Goal: Transaction & Acquisition: Purchase product/service

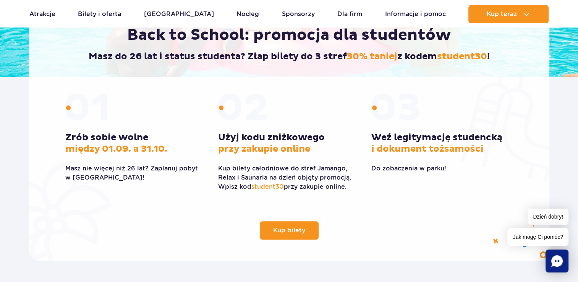
scroll to position [184, 0]
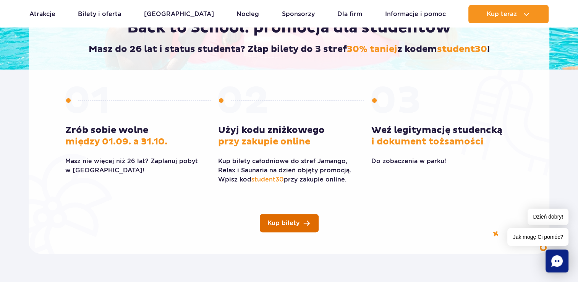
click at [278, 214] on link "Kup bilety" at bounding box center [289, 223] width 59 height 18
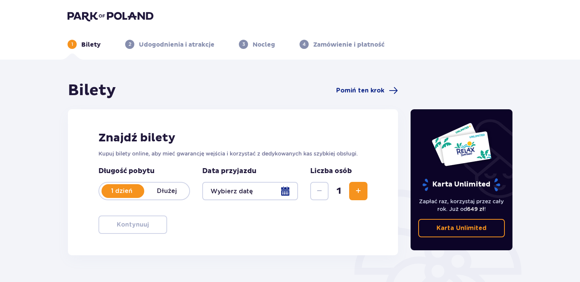
click at [285, 189] on div at bounding box center [250, 191] width 96 height 18
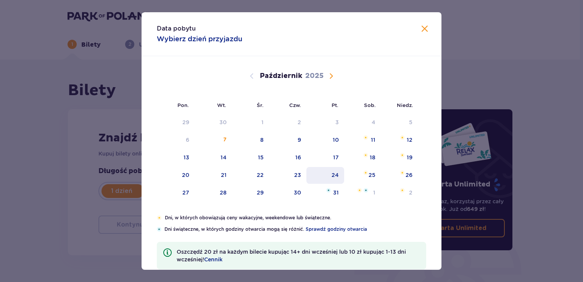
click at [334, 178] on div "24" at bounding box center [335, 175] width 7 height 8
type input "24.10.25"
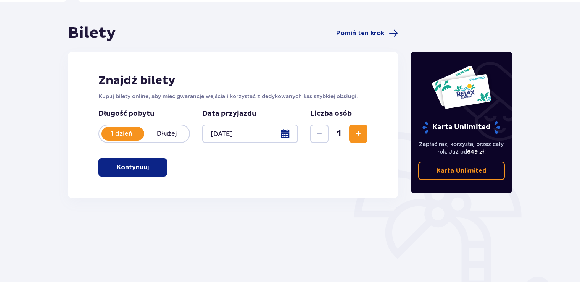
scroll to position [60, 0]
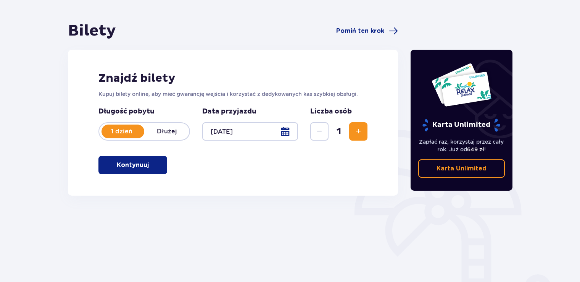
click at [353, 131] on button "Zwiększ" at bounding box center [358, 131] width 18 height 18
click at [152, 161] on span "button" at bounding box center [150, 164] width 9 height 9
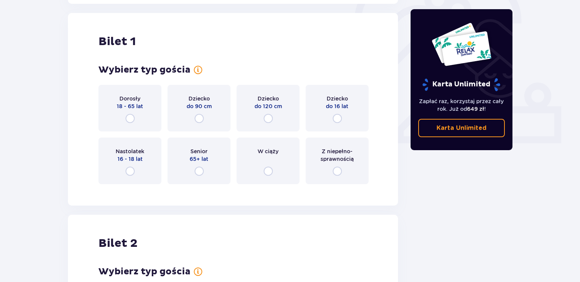
scroll to position [255, 0]
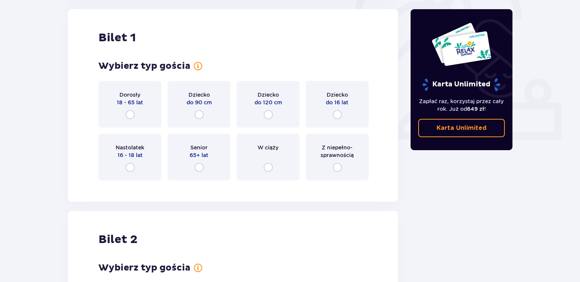
click at [137, 117] on div "Dorosły 18 - 65 lat" at bounding box center [129, 104] width 63 height 47
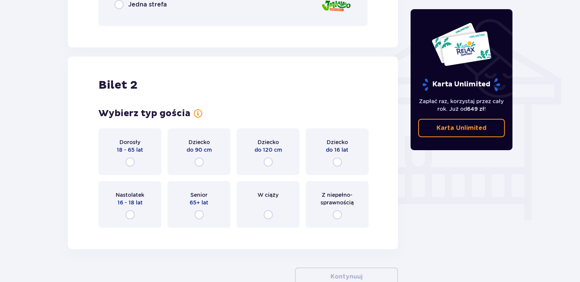
scroll to position [613, 0]
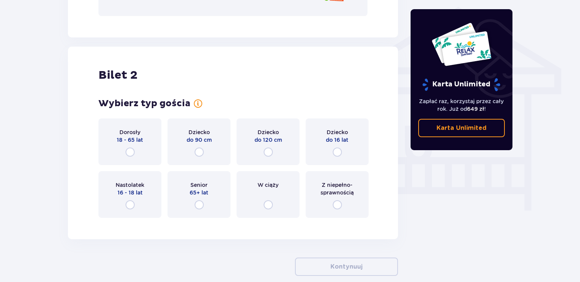
click at [144, 149] on div "Dorosły 18 - 65 lat" at bounding box center [129, 141] width 63 height 47
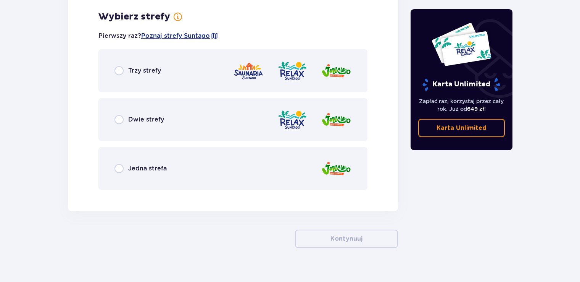
scroll to position [837, 0]
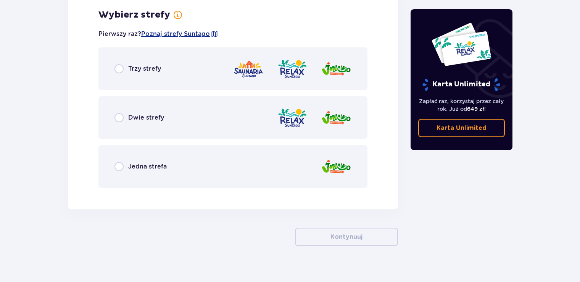
click at [214, 63] on div "Trzy strefy" at bounding box center [232, 68] width 269 height 43
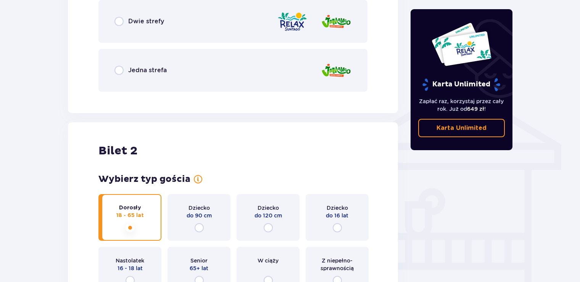
scroll to position [290, 0]
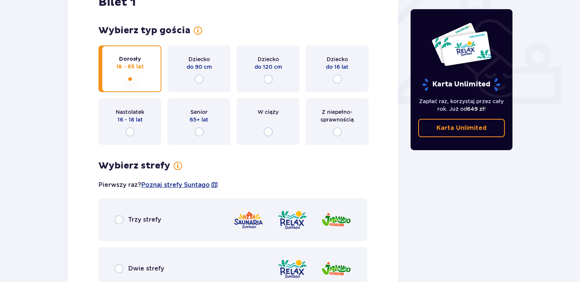
click at [283, 230] on img at bounding box center [292, 220] width 31 height 22
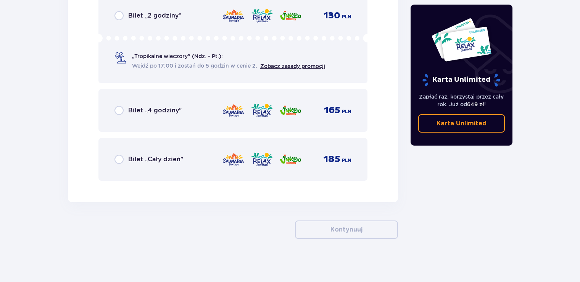
scroll to position [1280, 0]
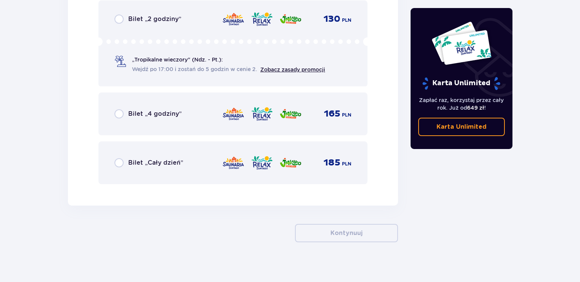
click at [320, 175] on div "Bilet „Cały dzień” 185 PLN" at bounding box center [232, 162] width 269 height 43
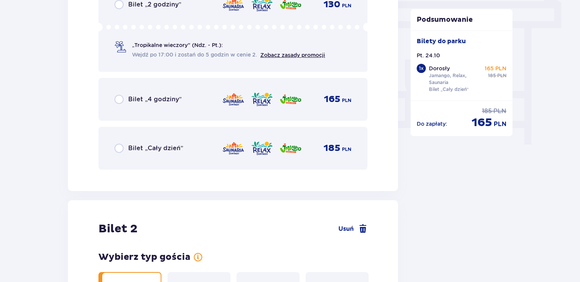
scroll to position [719, 0]
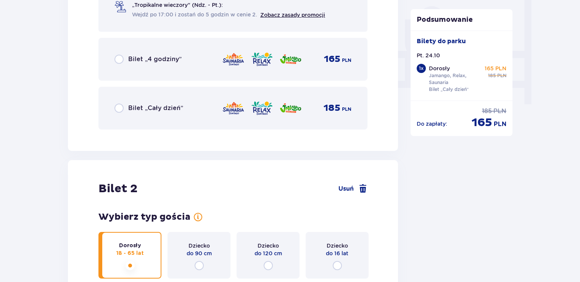
click at [311, 102] on div "185 PLN" at bounding box center [286, 108] width 129 height 16
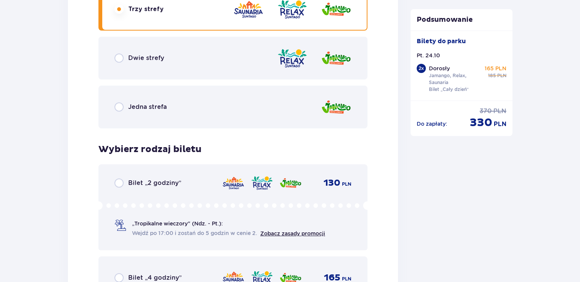
scroll to position [1362, 0]
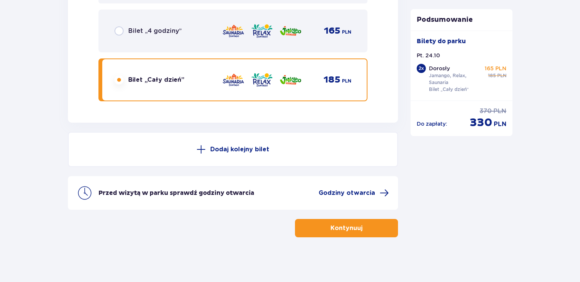
click at [362, 232] on button "Kontynuuj" at bounding box center [346, 228] width 103 height 18
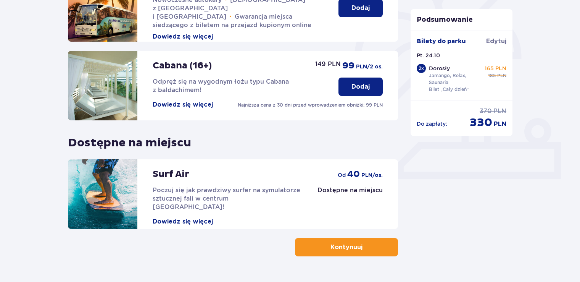
scroll to position [236, 0]
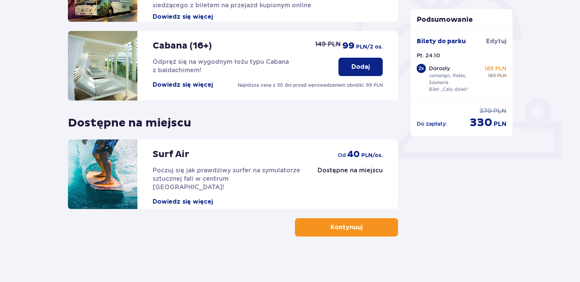
click at [373, 231] on button "Kontynuuj" at bounding box center [346, 227] width 103 height 18
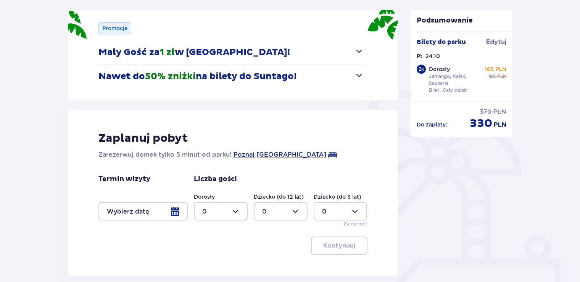
scroll to position [125, 0]
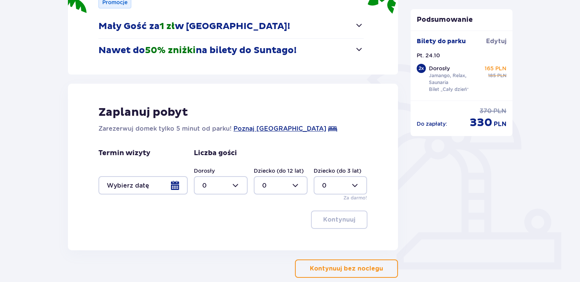
click at [315, 266] on p "Kontynuuj bez noclegu" at bounding box center [346, 268] width 73 height 8
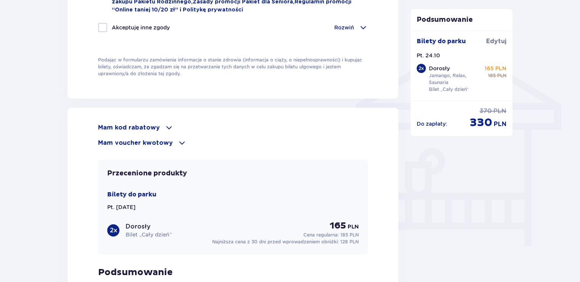
scroll to position [591, 0]
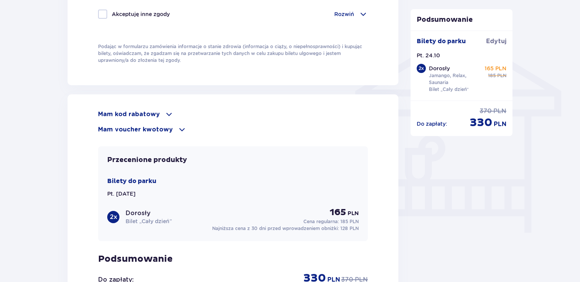
click at [146, 110] on p "Mam kod rabatowy" at bounding box center [129, 114] width 62 height 8
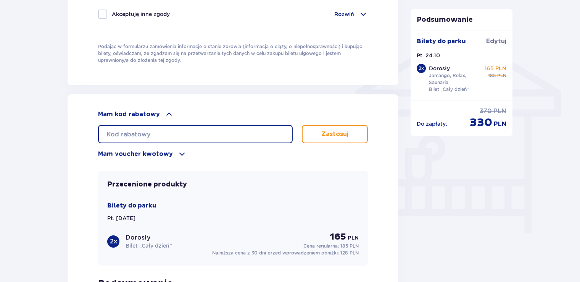
click at [147, 125] on input "text" at bounding box center [195, 134] width 195 height 18
type input "student30"
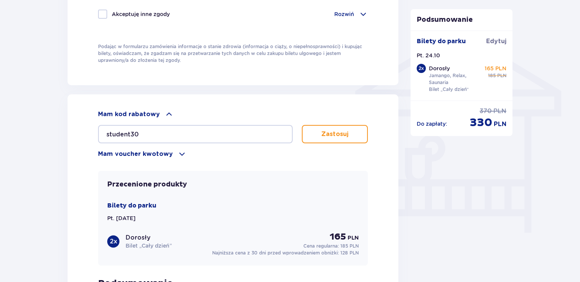
click at [338, 140] on button "Zastosuj" at bounding box center [335, 134] width 66 height 18
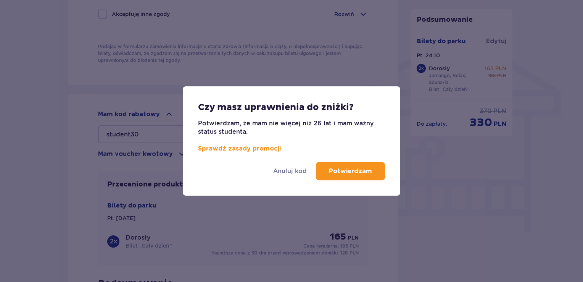
click at [360, 165] on button "Potwierdzam" at bounding box center [350, 171] width 69 height 18
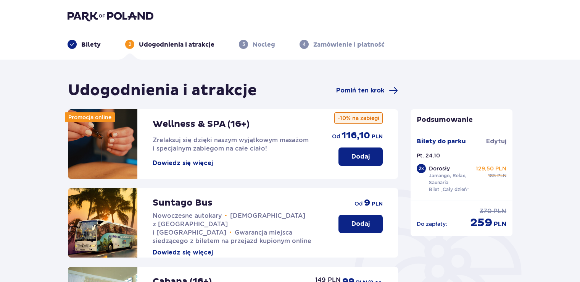
click at [121, 17] on img at bounding box center [111, 16] width 86 height 11
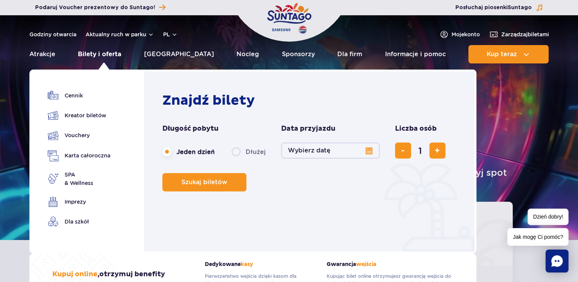
click at [112, 56] on link "Bilety i oferta" at bounding box center [99, 54] width 43 height 18
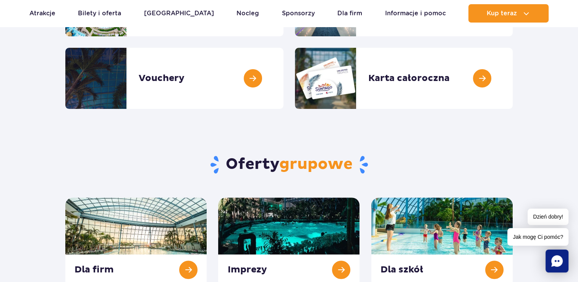
scroll to position [166, 0]
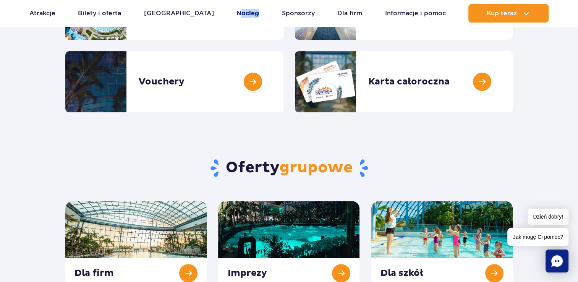
drag, startPoint x: 232, startPoint y: 23, endPoint x: 223, endPoint y: 13, distance: 14.3
click at [236, 13] on link "Nocleg" at bounding box center [247, 13] width 23 height 18
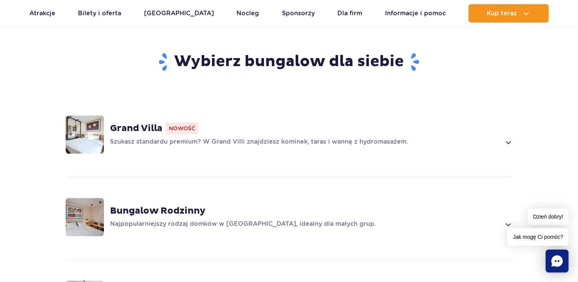
scroll to position [464, 0]
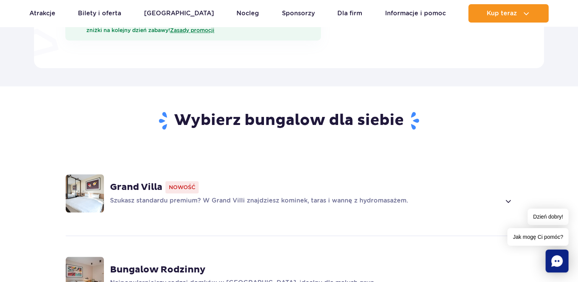
click at [122, 181] on strong "Grand Villa" at bounding box center [136, 186] width 52 height 11
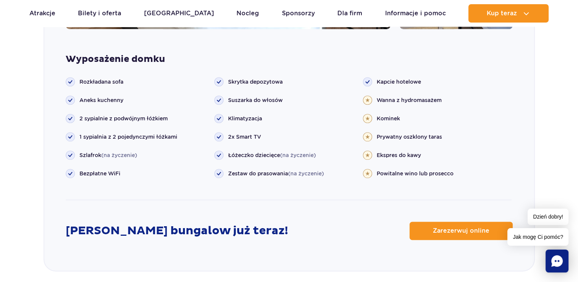
scroll to position [1040, 0]
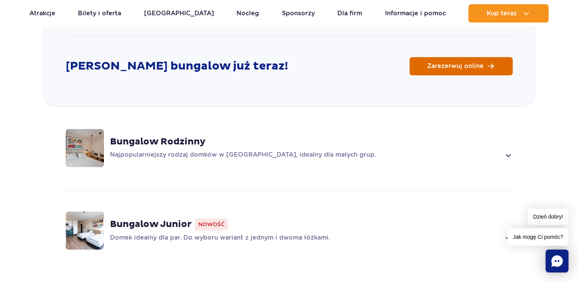
click at [470, 63] on span "Zarezerwuj online" at bounding box center [455, 66] width 56 height 6
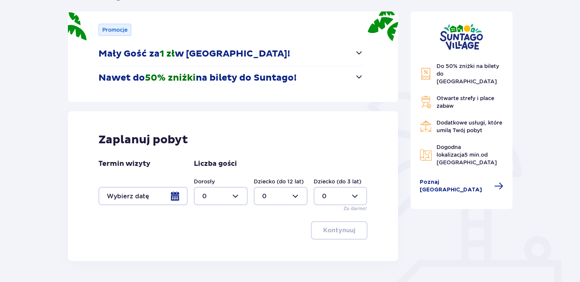
scroll to position [105, 0]
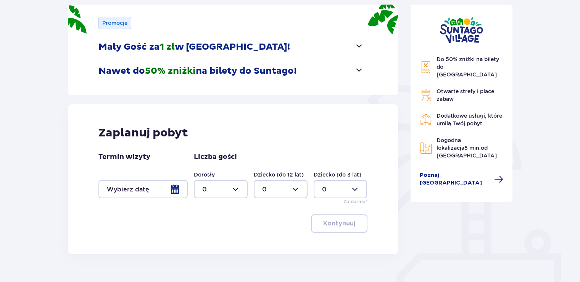
click at [226, 190] on div at bounding box center [221, 189] width 54 height 18
click at [217, 241] on div "2" at bounding box center [220, 244] width 37 height 8
type input "2"
click at [173, 192] on div at bounding box center [142, 189] width 89 height 18
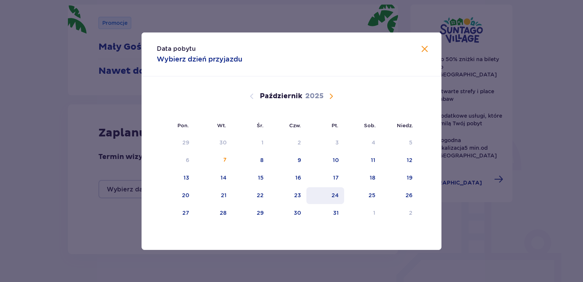
click at [336, 195] on div "24" at bounding box center [335, 195] width 7 height 8
click at [308, 194] on div "24" at bounding box center [326, 195] width 38 height 17
click at [303, 194] on div "23" at bounding box center [288, 195] width 38 height 17
click at [324, 195] on div "24" at bounding box center [326, 195] width 38 height 17
type input "23.10.25 - 24.10.25"
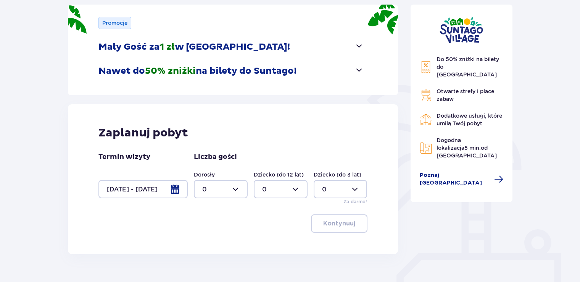
click at [244, 181] on div at bounding box center [221, 189] width 54 height 18
click at [213, 240] on div "2" at bounding box center [220, 244] width 37 height 8
type input "2"
click at [350, 223] on button "Kontynuuj" at bounding box center [339, 223] width 56 height 18
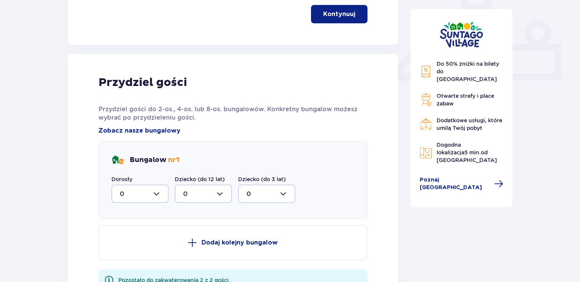
scroll to position [365, 0]
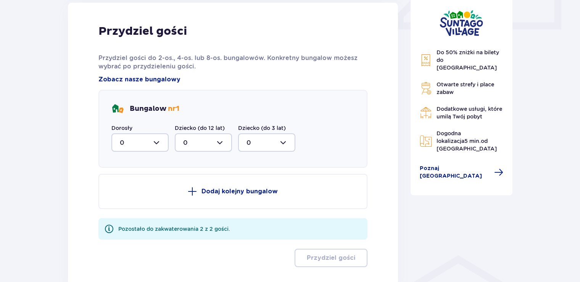
click at [155, 143] on div at bounding box center [139, 142] width 57 height 18
click at [145, 205] on span "2" at bounding box center [140, 198] width 56 height 16
type input "2"
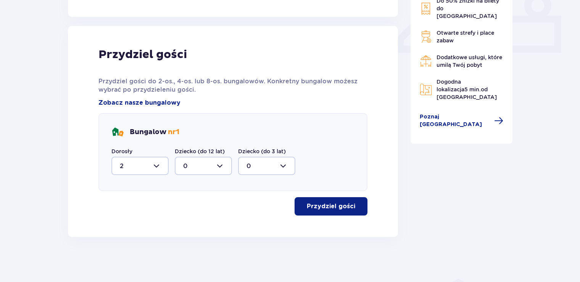
click at [334, 208] on p "Przydziel gości" at bounding box center [331, 206] width 48 height 8
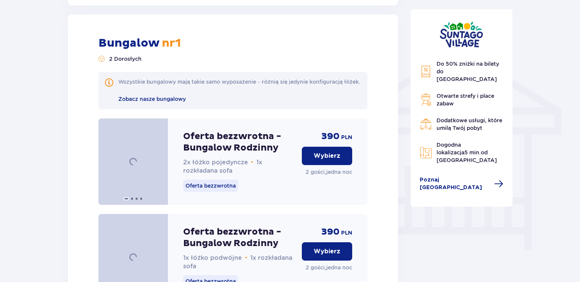
scroll to position [578, 0]
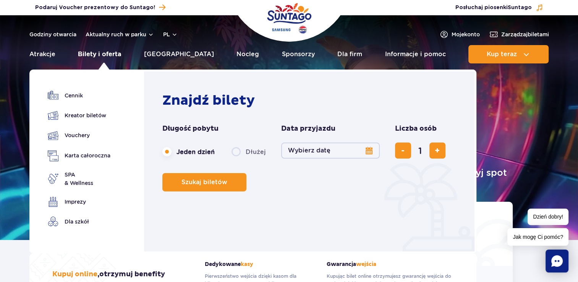
click at [121, 53] on link "Bilety i oferta" at bounding box center [99, 54] width 43 height 18
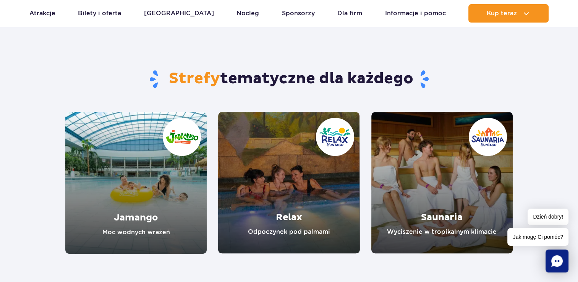
scroll to position [646, 0]
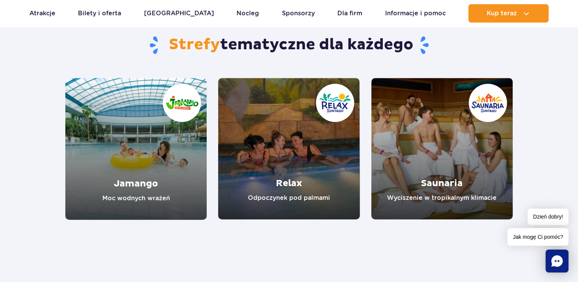
click at [339, 195] on link "Relax" at bounding box center [288, 148] width 141 height 141
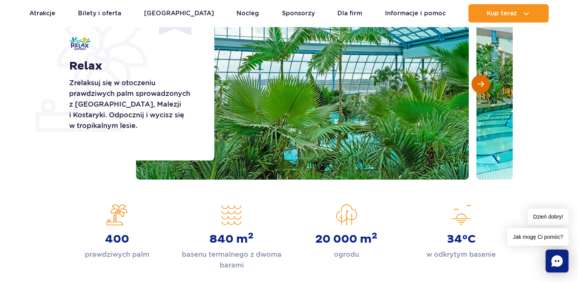
click at [480, 83] on span "Następny slajd" at bounding box center [480, 84] width 6 height 7
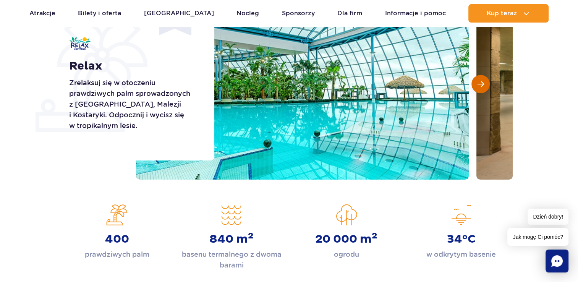
click at [480, 83] on span "Następny slajd" at bounding box center [480, 84] width 6 height 7
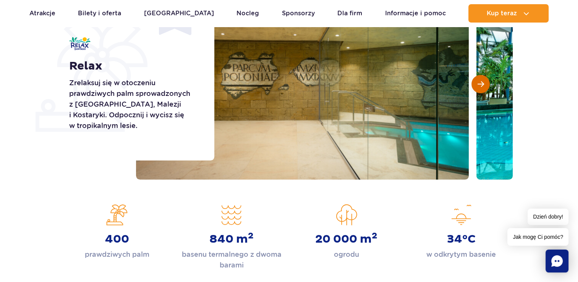
click at [480, 83] on span "Następny slajd" at bounding box center [480, 84] width 6 height 7
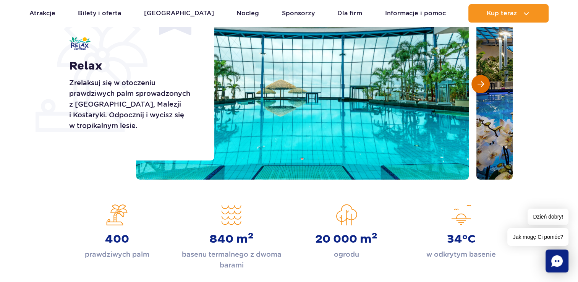
click at [480, 83] on span "Następny slajd" at bounding box center [480, 84] width 6 height 7
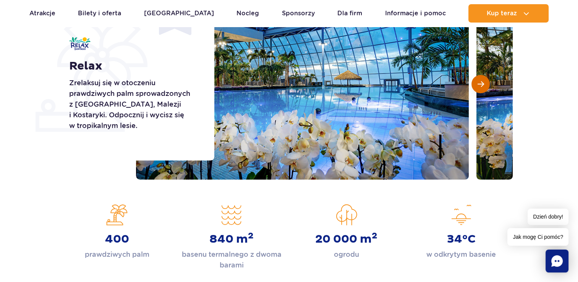
click at [480, 83] on span "Następny slajd" at bounding box center [480, 84] width 6 height 7
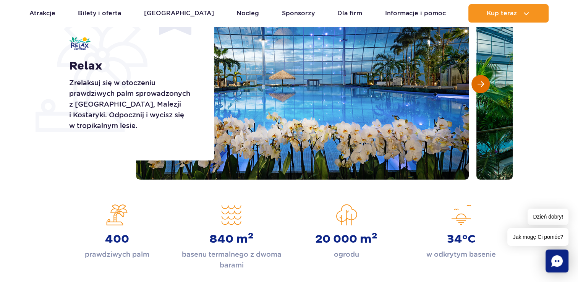
click at [480, 83] on span "Następny slajd" at bounding box center [480, 84] width 6 height 7
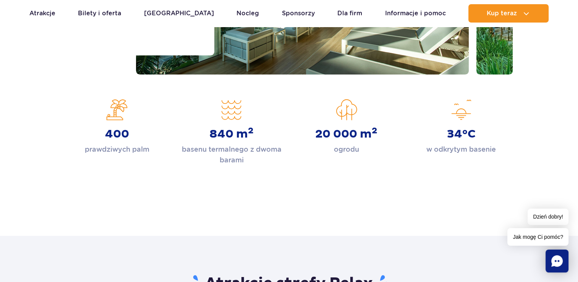
scroll to position [129, 0]
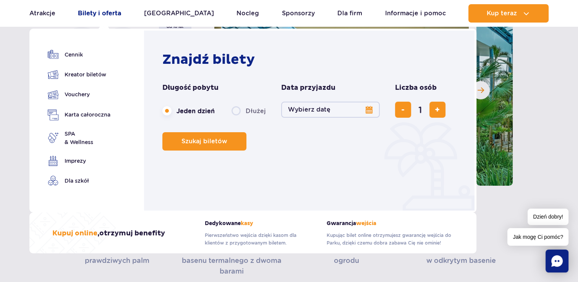
click at [93, 13] on link "Bilety i oferta" at bounding box center [99, 13] width 43 height 18
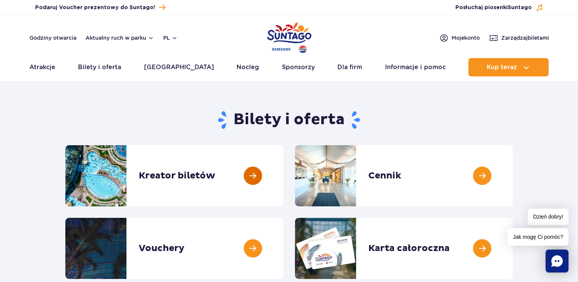
click at [283, 169] on link at bounding box center [283, 175] width 0 height 61
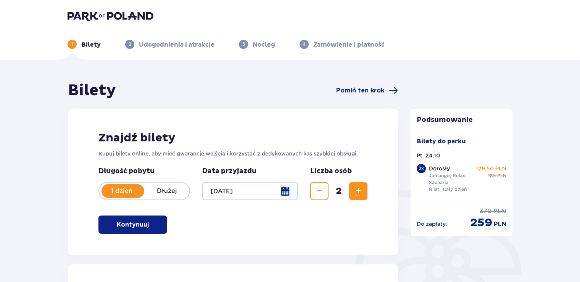
click at [286, 199] on div at bounding box center [250, 191] width 96 height 18
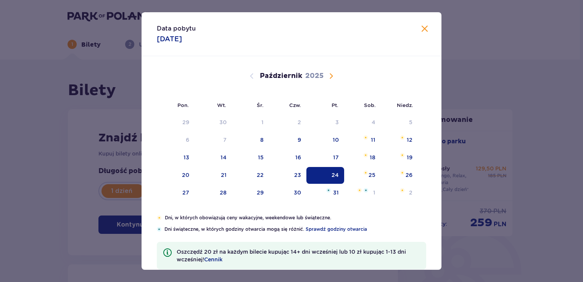
click at [426, 32] on span "Zamknij" at bounding box center [424, 28] width 9 height 9
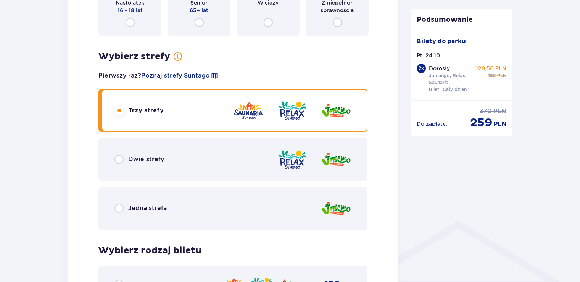
scroll to position [403, 0]
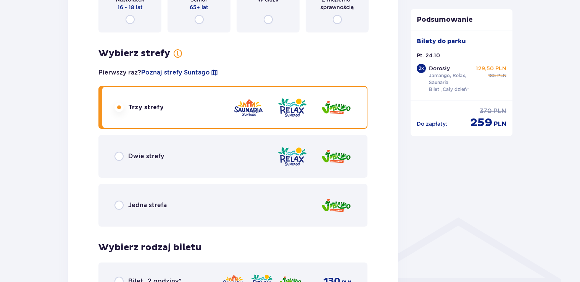
click at [329, 152] on img at bounding box center [336, 156] width 31 height 22
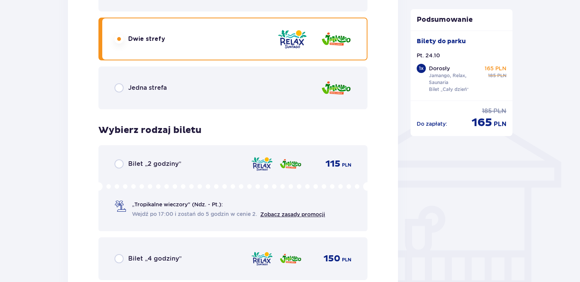
scroll to position [447, 0]
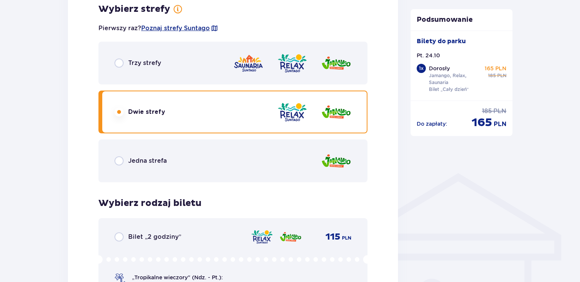
click at [299, 65] on img at bounding box center [292, 63] width 31 height 22
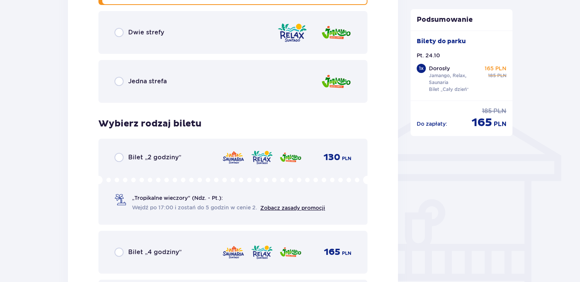
scroll to position [525, 0]
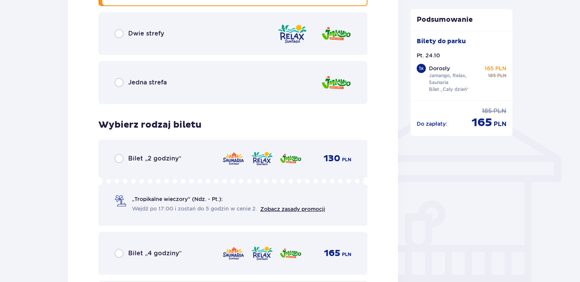
click at [299, 41] on img at bounding box center [292, 34] width 31 height 22
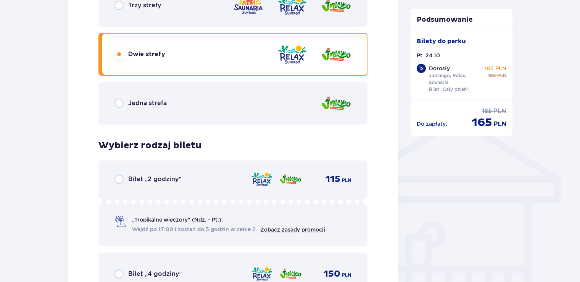
scroll to position [503, 0]
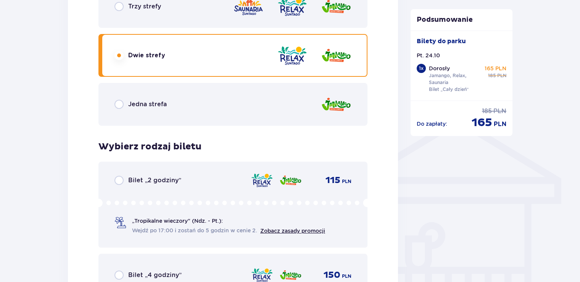
click at [316, 94] on div "Jedna strefa" at bounding box center [232, 104] width 269 height 43
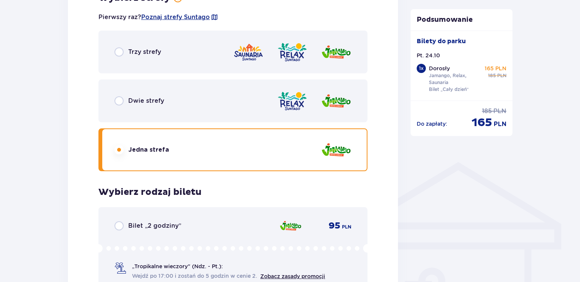
scroll to position [455, 0]
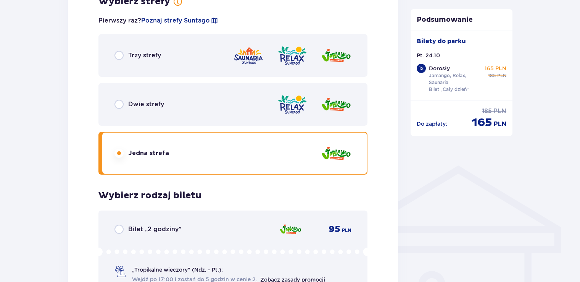
click at [320, 61] on div at bounding box center [292, 56] width 118 height 22
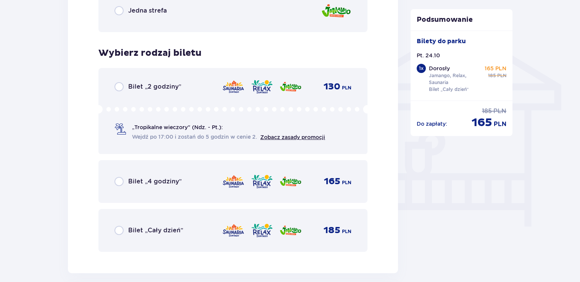
scroll to position [607, 0]
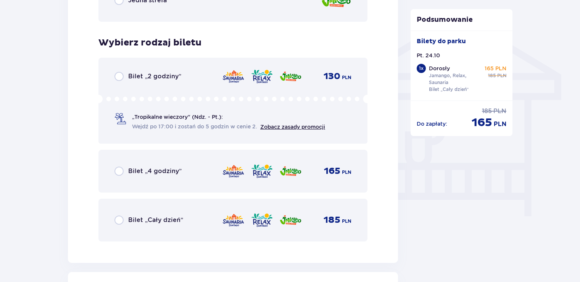
click at [253, 232] on div "Bilet „Cały dzień” 185 PLN" at bounding box center [232, 219] width 269 height 43
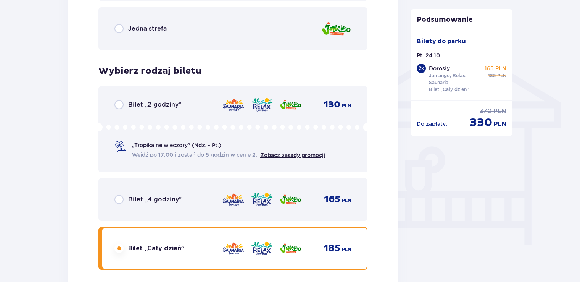
scroll to position [579, 0]
click at [366, 126] on circle at bounding box center [368, 127] width 8 height 8
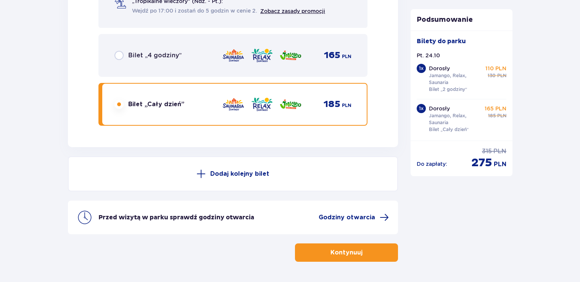
scroll to position [1328, 0]
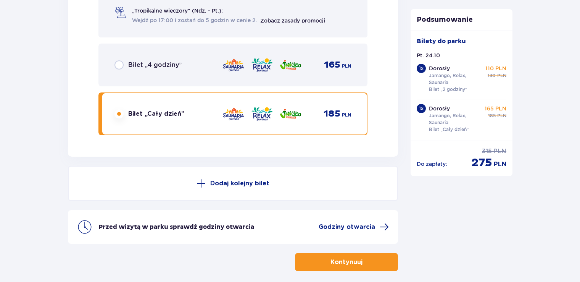
click at [340, 113] on div "185 PLN" at bounding box center [338, 113] width 28 height 11
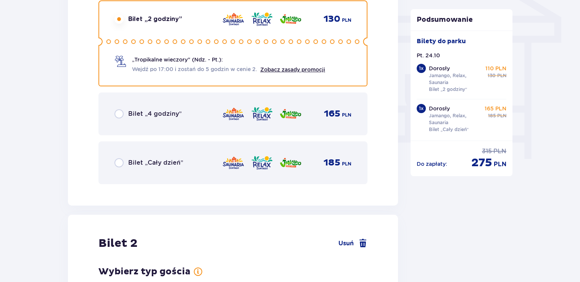
scroll to position [666, 0]
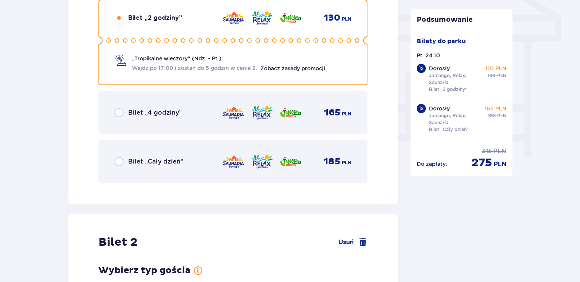
click at [308, 144] on div "Bilet „Cały dzień” 185 PLN" at bounding box center [232, 161] width 269 height 43
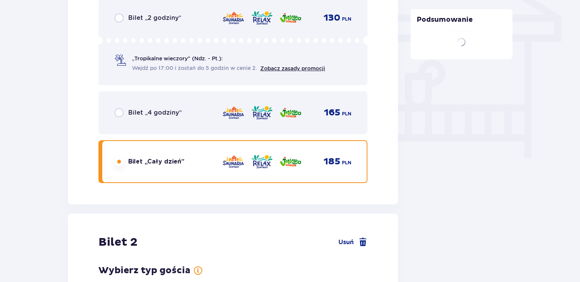
click at [308, 159] on div "Bilety Pomiń ten krok Znajdź bilety Kupuj bilety online, aby mieć gwarancję wej…" at bounding box center [233, 174] width 330 height 1518
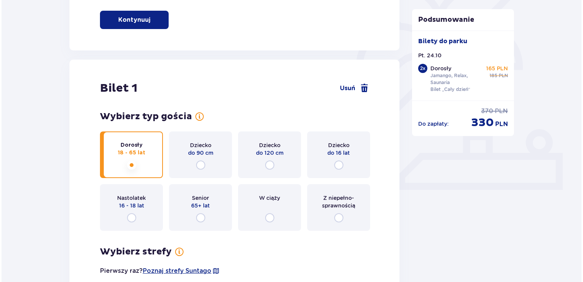
scroll to position [53, 0]
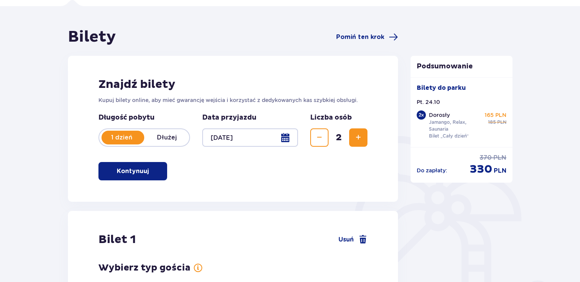
click at [282, 137] on div at bounding box center [250, 137] width 96 height 18
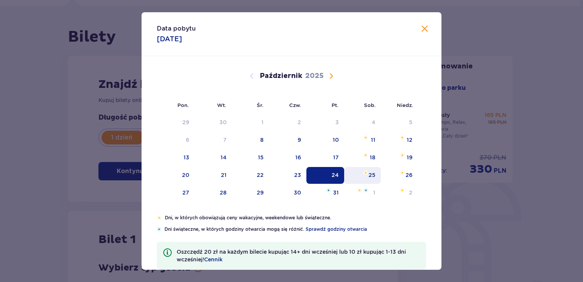
click at [370, 171] on div "25" at bounding box center [372, 175] width 7 height 8
type input "25.10.25"
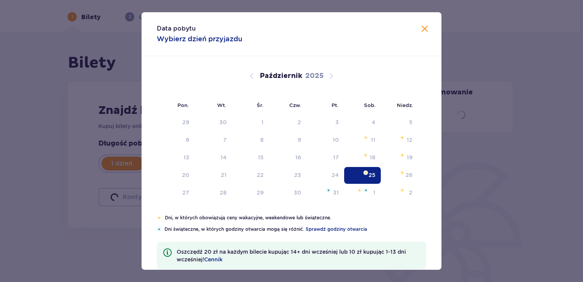
scroll to position [27, 0]
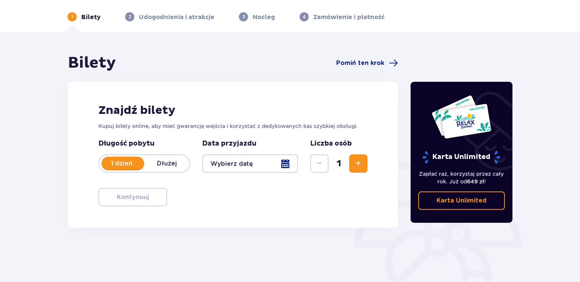
click at [362, 162] on span "Zwiększ" at bounding box center [358, 163] width 9 height 9
click at [278, 159] on div at bounding box center [250, 163] width 96 height 18
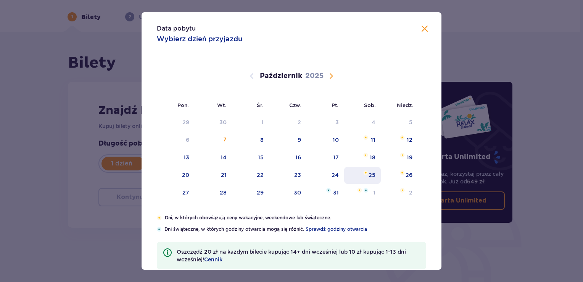
click at [368, 167] on div "25" at bounding box center [362, 175] width 37 height 17
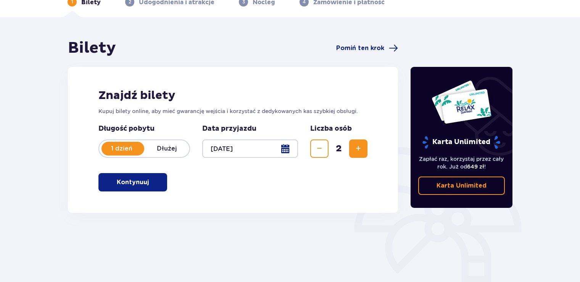
scroll to position [53, 0]
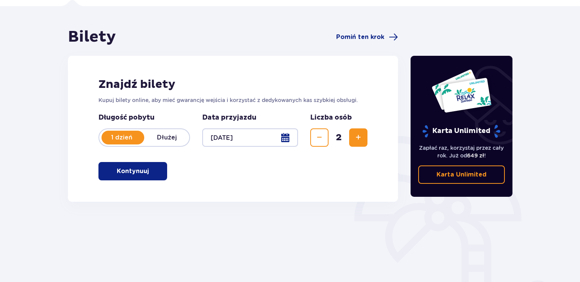
click at [144, 175] on button "Kontynuuj" at bounding box center [132, 171] width 69 height 18
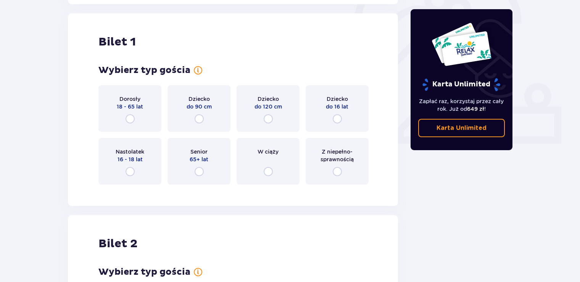
scroll to position [255, 0]
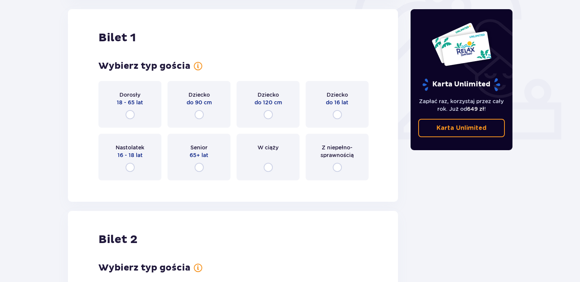
click at [142, 105] on span "18 - 65 lat" at bounding box center [130, 102] width 26 height 8
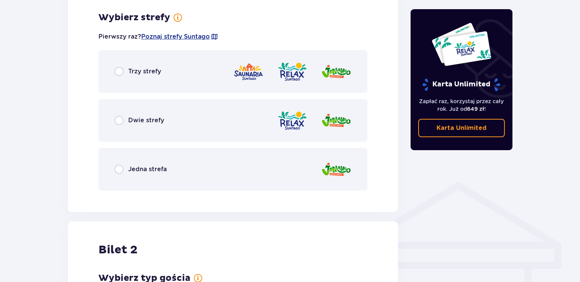
scroll to position [441, 0]
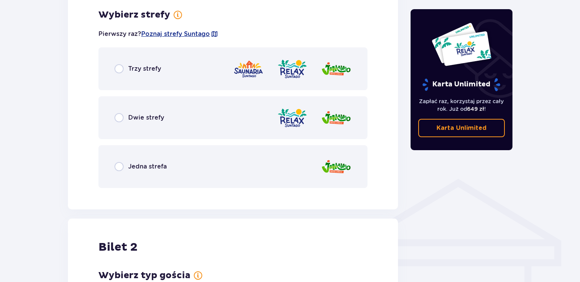
click at [165, 76] on div "Trzy strefy" at bounding box center [232, 68] width 269 height 43
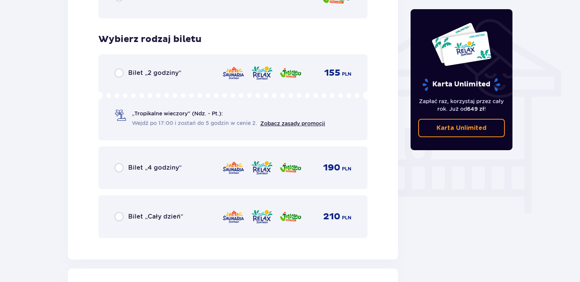
scroll to position [635, 0]
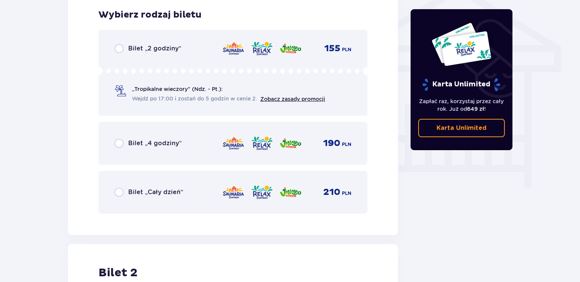
click at [155, 188] on span "Bilet „Cały dzień”" at bounding box center [155, 192] width 55 height 8
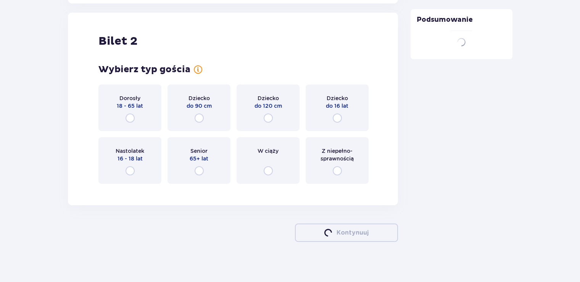
scroll to position [870, 0]
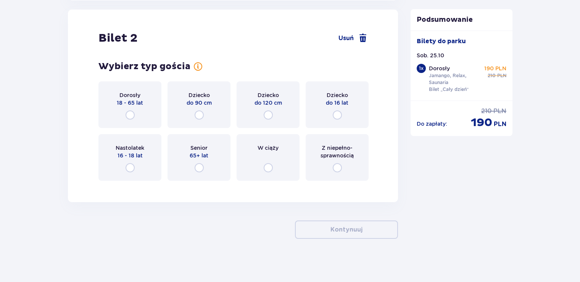
click at [137, 115] on div "Dorosły 18 - 65 lat" at bounding box center [129, 104] width 63 height 47
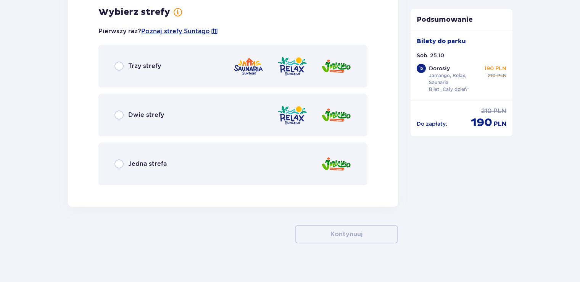
scroll to position [1060, 0]
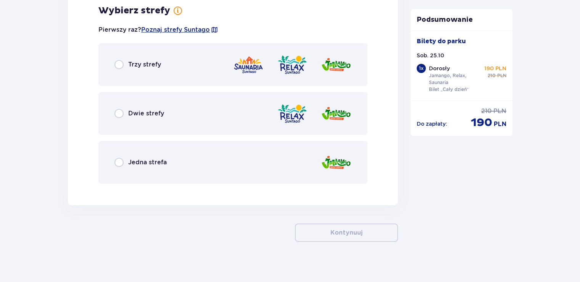
click at [167, 48] on div "Trzy strefy" at bounding box center [232, 64] width 269 height 43
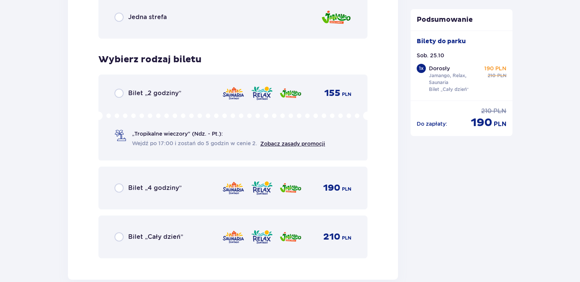
scroll to position [1198, 0]
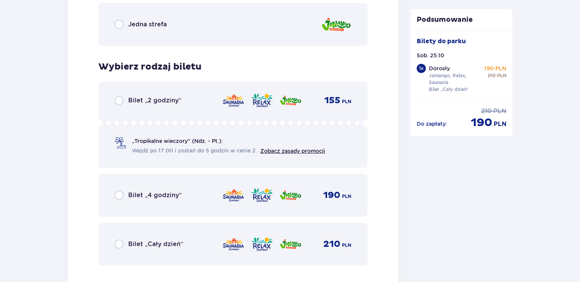
click at [176, 122] on circle at bounding box center [175, 123] width 4 height 4
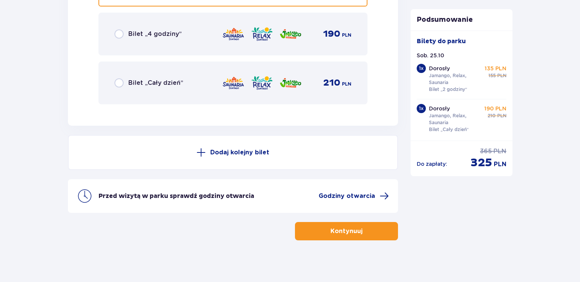
scroll to position [1362, 0]
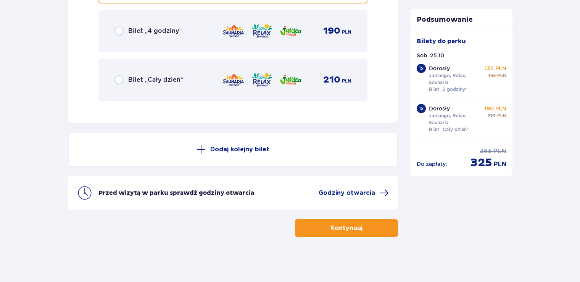
click at [210, 85] on div "Bilet „Cały dzień” 210 PLN" at bounding box center [233, 80] width 237 height 16
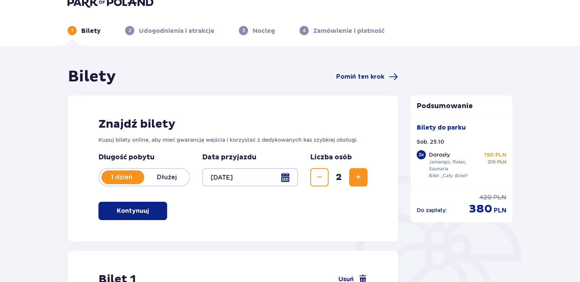
scroll to position [15, 0]
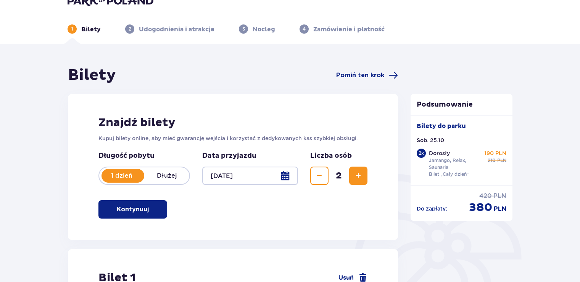
click at [234, 177] on div at bounding box center [250, 175] width 96 height 18
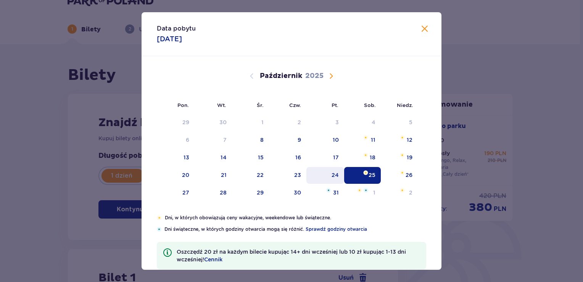
click at [330, 173] on div "24" at bounding box center [326, 175] width 38 height 17
type input "24.10.25"
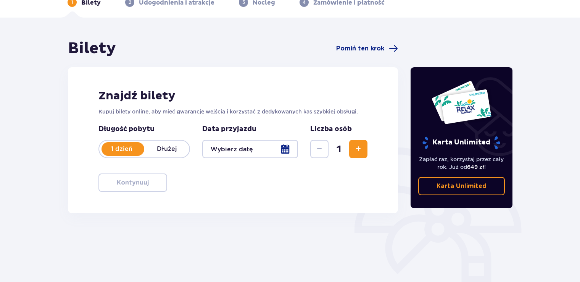
scroll to position [42, 0]
click at [271, 149] on div at bounding box center [250, 148] width 96 height 18
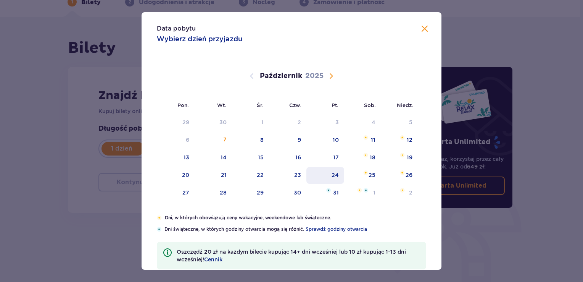
click at [339, 174] on div "24" at bounding box center [326, 175] width 38 height 17
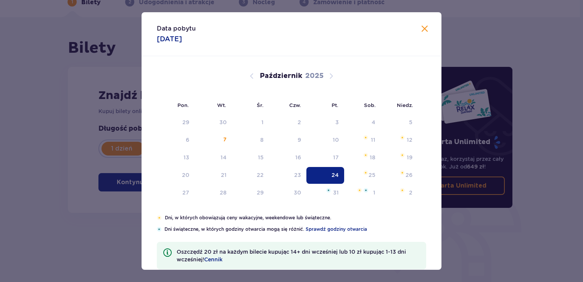
type input "24.10.25"
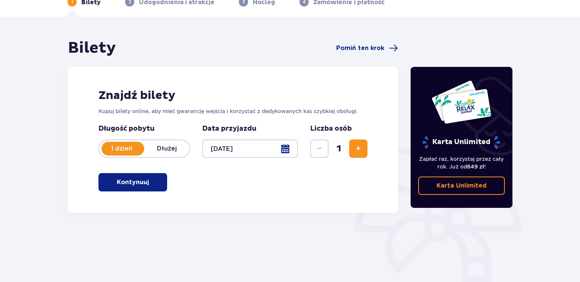
click at [351, 147] on button "Zwiększ" at bounding box center [358, 148] width 18 height 18
click at [148, 184] on span "button" at bounding box center [150, 181] width 9 height 9
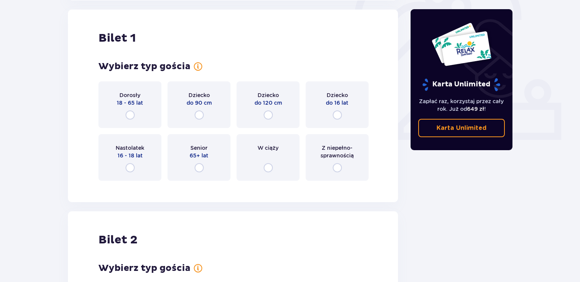
scroll to position [255, 0]
click at [131, 110] on div "Dorosły 18 - 65 lat" at bounding box center [129, 104] width 63 height 47
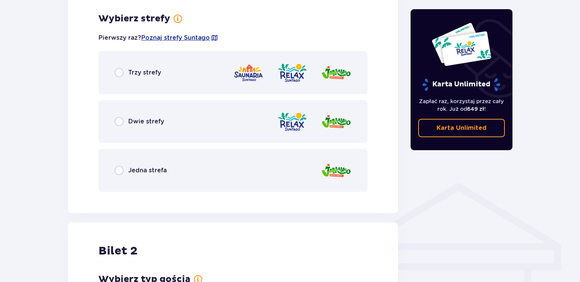
scroll to position [441, 0]
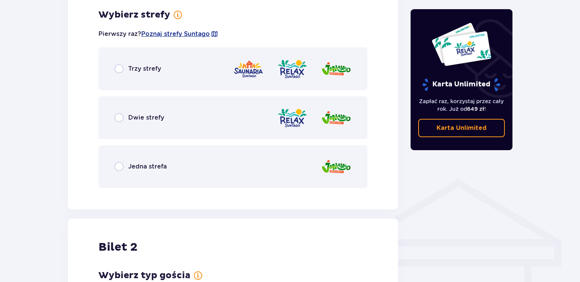
click at [164, 69] on div "Trzy strefy" at bounding box center [232, 68] width 269 height 43
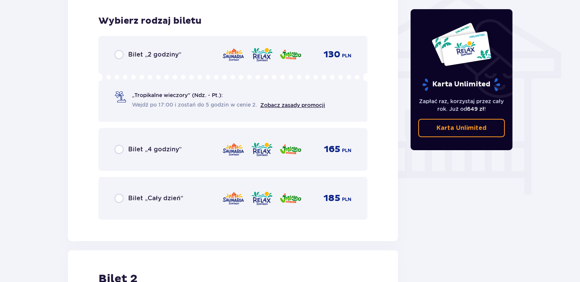
scroll to position [631, 0]
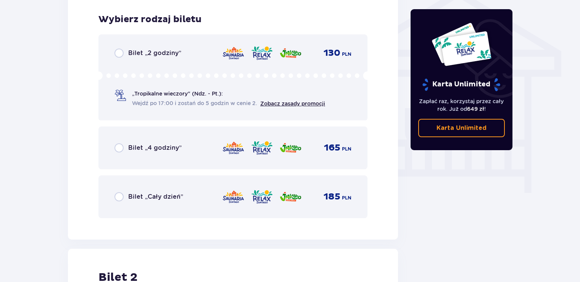
click at [308, 189] on div "185 PLN" at bounding box center [286, 197] width 129 height 16
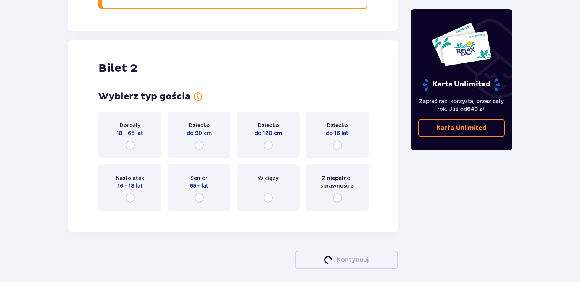
scroll to position [870, 0]
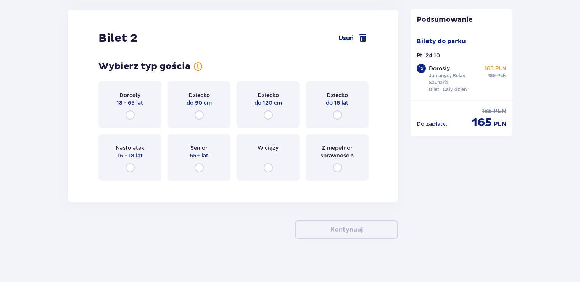
click at [131, 100] on span "18 - 65 lat" at bounding box center [130, 103] width 26 height 8
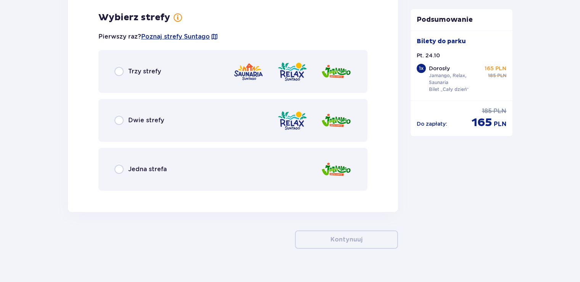
scroll to position [1056, 0]
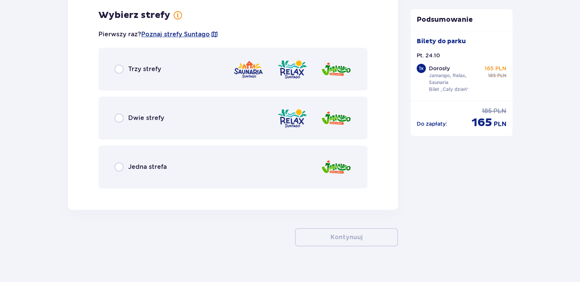
click at [144, 79] on div "Trzy strefy" at bounding box center [232, 69] width 269 height 43
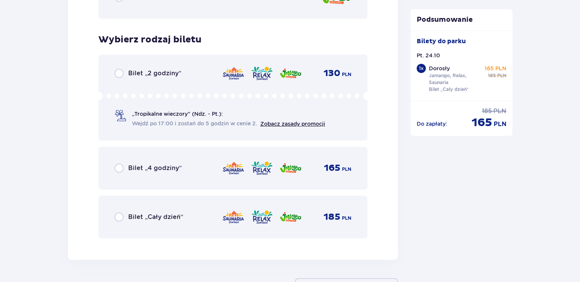
scroll to position [1250, 0]
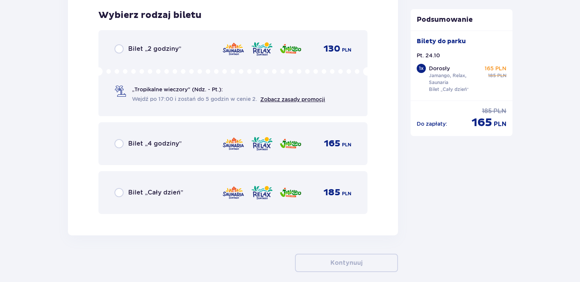
click at [147, 191] on span "Bilet „Cały dzień”" at bounding box center [155, 192] width 55 height 8
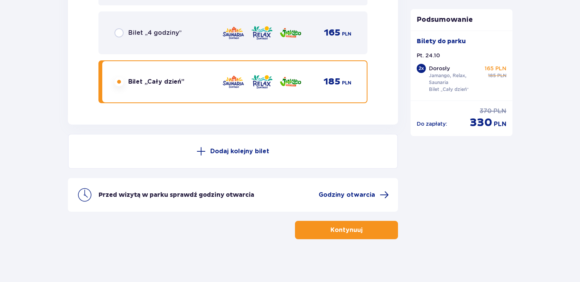
scroll to position [1362, 0]
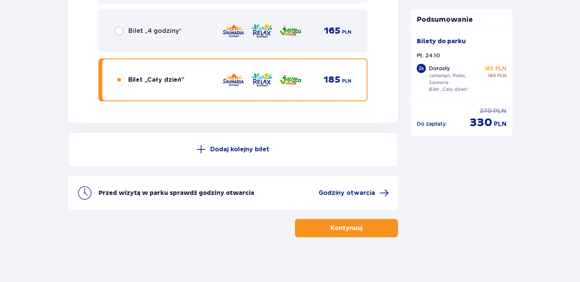
click at [369, 223] on button "Kontynuuj" at bounding box center [346, 228] width 103 height 18
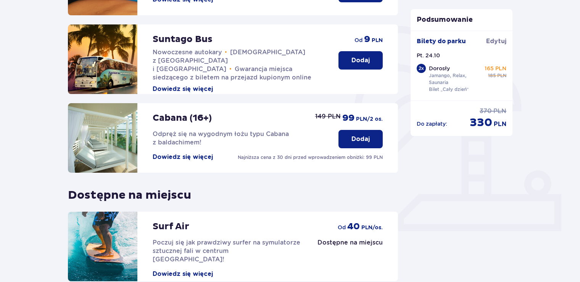
scroll to position [236, 0]
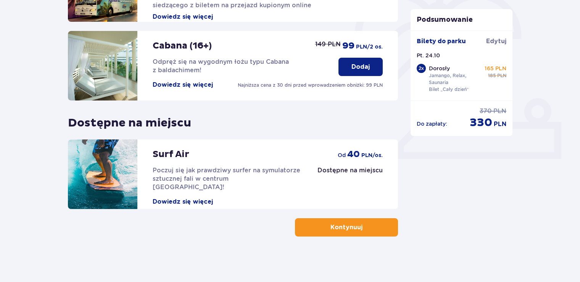
click at [344, 225] on p "Kontynuuj" at bounding box center [347, 227] width 32 height 8
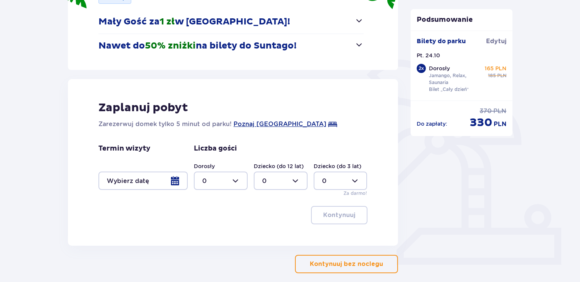
scroll to position [136, 0]
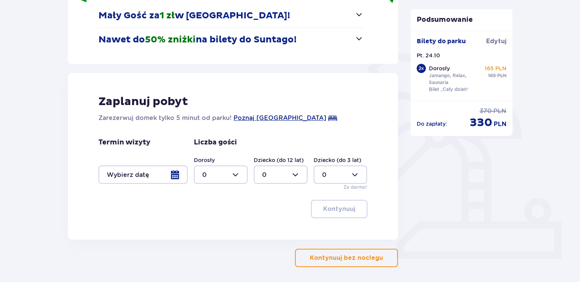
click at [347, 262] on button "Kontynuuj bez noclegu" at bounding box center [346, 257] width 103 height 18
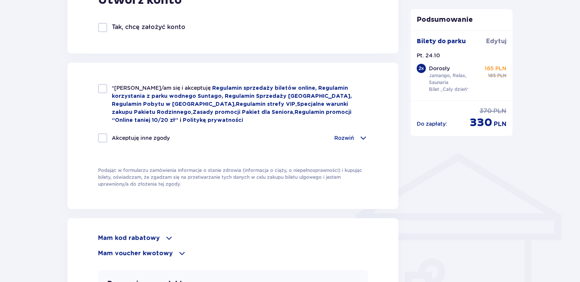
scroll to position [595, 0]
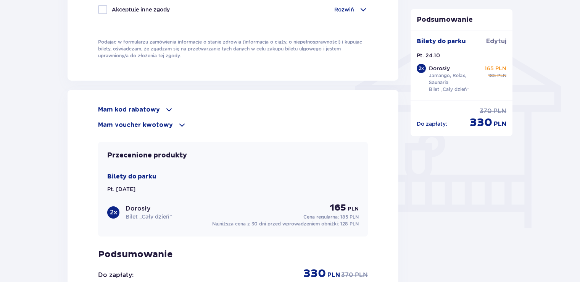
click at [154, 108] on p "Mam kod rabatowy" at bounding box center [129, 109] width 62 height 8
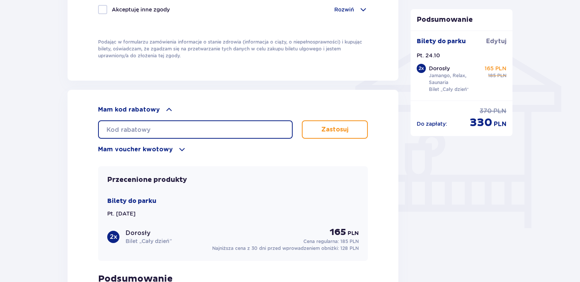
click at [156, 124] on input "text" at bounding box center [195, 129] width 195 height 18
type input "student30"
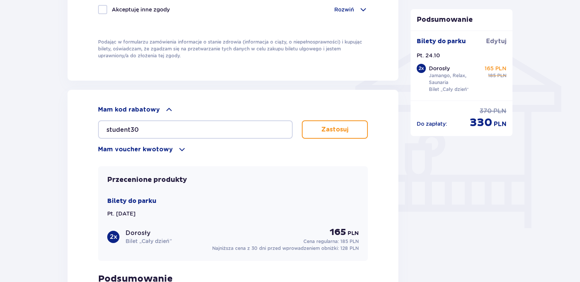
click at [332, 132] on button "Zastosuj" at bounding box center [335, 129] width 66 height 18
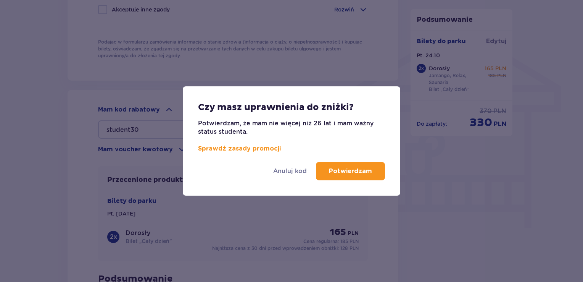
click at [335, 176] on button "Potwierdzam" at bounding box center [350, 171] width 69 height 18
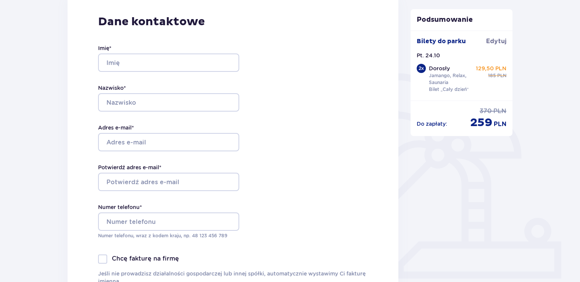
scroll to position [118, 0]
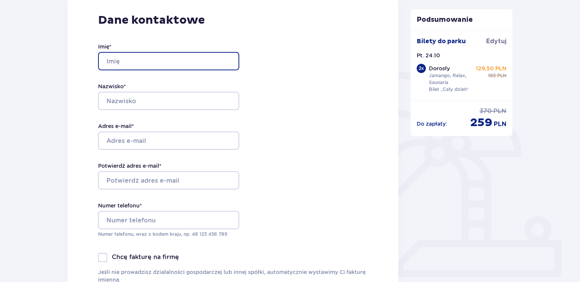
click at [148, 57] on input "Imię *" at bounding box center [168, 61] width 141 height 18
type input "Marta"
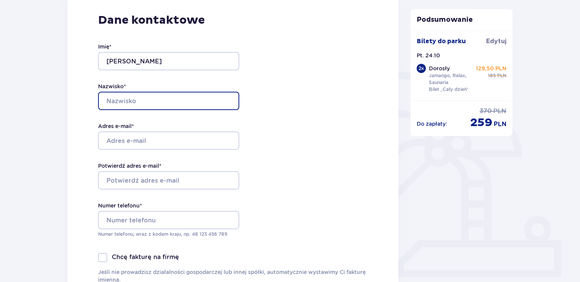
type input "Braton"
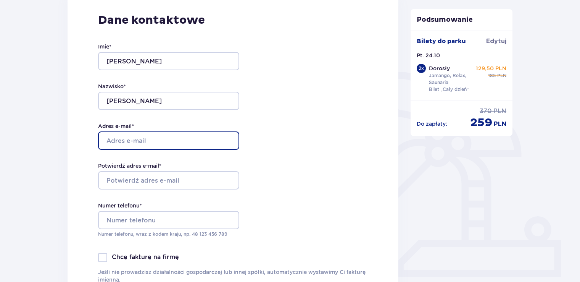
type input "[EMAIL_ADDRESS][DOMAIN_NAME]"
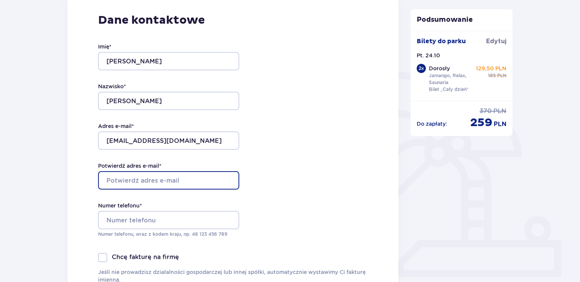
type input "[EMAIL_ADDRESS][DOMAIN_NAME]"
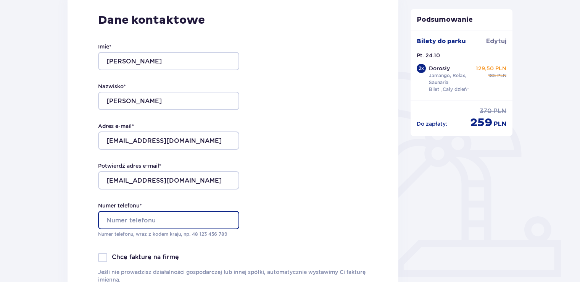
type input "536008107"
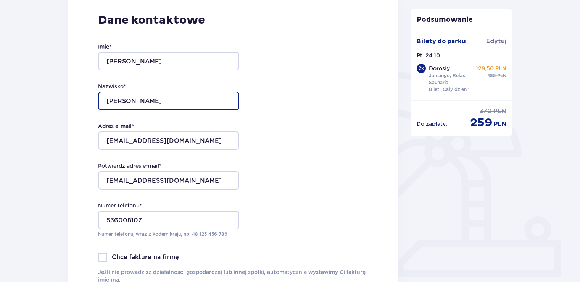
click at [203, 102] on input "Braton" at bounding box center [168, 101] width 141 height 18
type input "Bratoń"
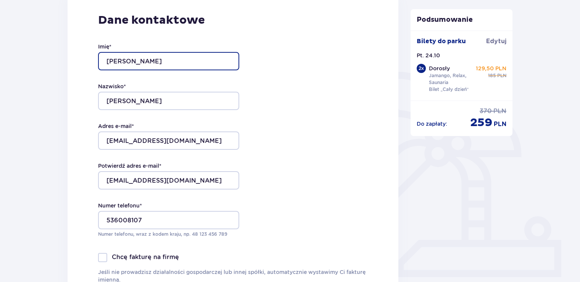
click at [198, 60] on input "Marta" at bounding box center [168, 61] width 141 height 18
click at [324, 97] on div "Dane kontaktowe Imię * Marta Nazwisko * Bratoń Adres e-mail * mbraton@interia.p…" at bounding box center [233, 152] width 331 height 321
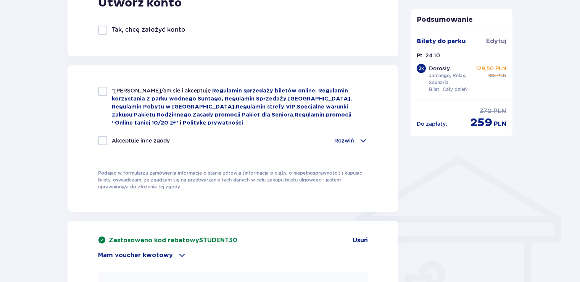
scroll to position [478, 0]
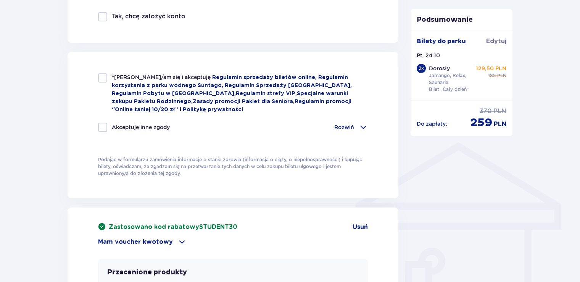
click at [97, 83] on div "*Zapoznałem/am się i akceptuję Regulamin sprzedaży biletów online, Regulamin ko…" at bounding box center [233, 125] width 331 height 146
click at [103, 76] on div at bounding box center [102, 77] width 9 height 9
checkbox input "true"
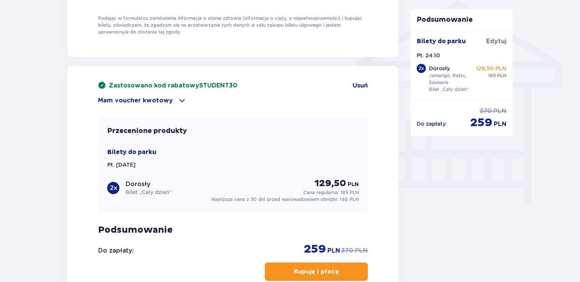
scroll to position [657, 0]
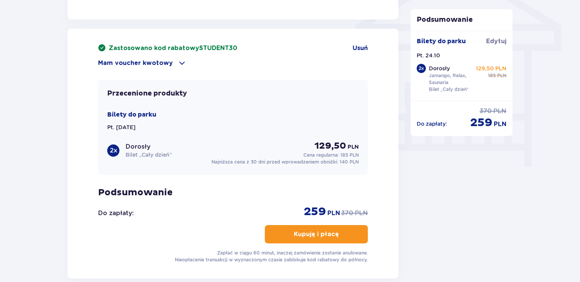
click at [325, 235] on p "Kupuję i płacę" at bounding box center [316, 234] width 45 height 8
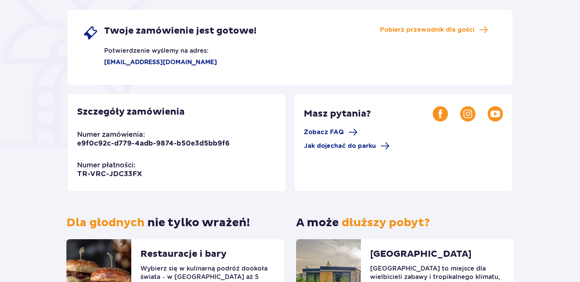
scroll to position [134, 0]
